Goal: Information Seeking & Learning: Check status

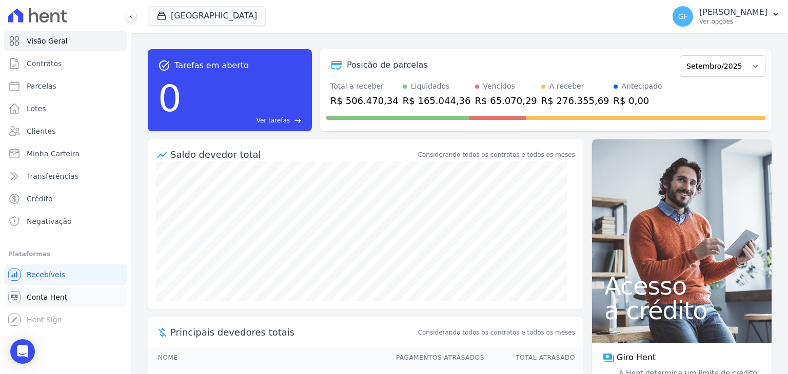
click at [46, 295] on span "Conta Hent" at bounding box center [47, 297] width 41 height 10
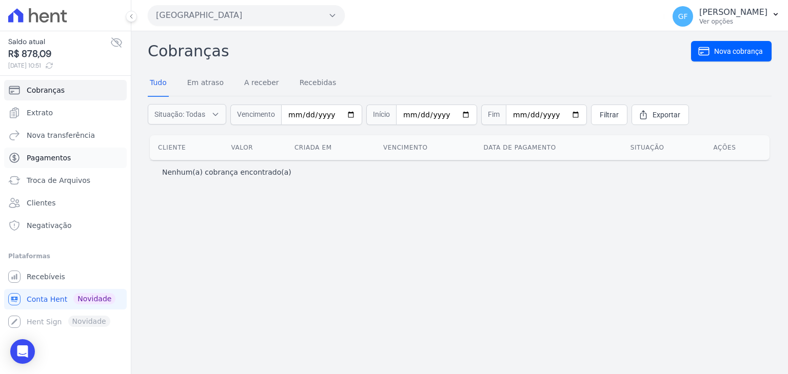
click at [50, 160] on span "Pagamentos" at bounding box center [49, 158] width 44 height 10
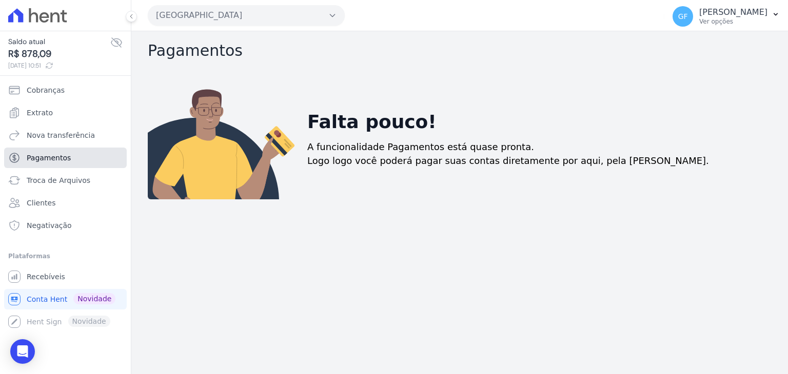
click at [48, 160] on span "Pagamentos" at bounding box center [49, 158] width 44 height 10
click at [44, 114] on span "Extrato" at bounding box center [40, 113] width 26 height 10
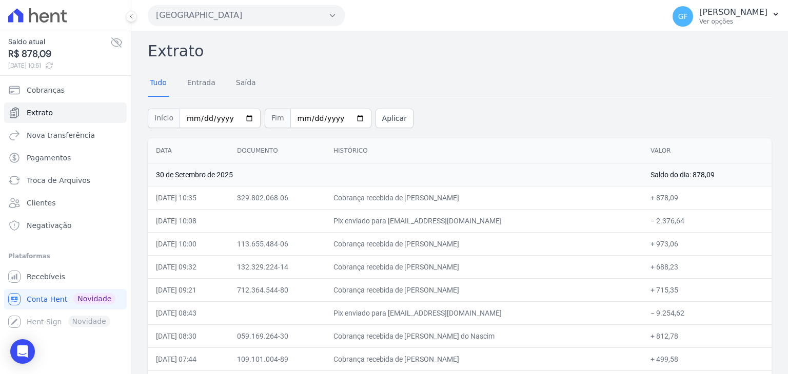
drag, startPoint x: 433, startPoint y: 244, endPoint x: 514, endPoint y: 248, distance: 81.7
click at [514, 248] on td "Cobrança recebida de [PERSON_NAME]" at bounding box center [483, 243] width 317 height 23
copy td "[PERSON_NAME]"
click at [401, 257] on td "Cobrança recebida de [PERSON_NAME]" at bounding box center [483, 266] width 317 height 23
drag, startPoint x: 369, startPoint y: 244, endPoint x: 674, endPoint y: 244, distance: 304.7
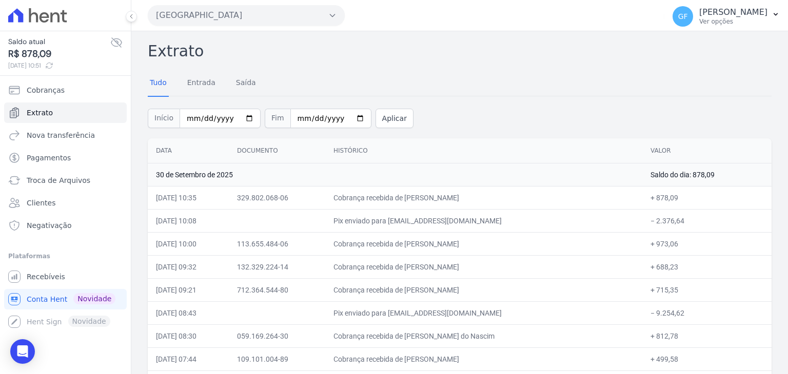
click at [674, 244] on tr "[DATE] 10:00 113.655.484-06 Cobrança recebida de [PERSON_NAME] + 973,06" at bounding box center [460, 243] width 624 height 23
